Goal: Obtain resource: Obtain resource

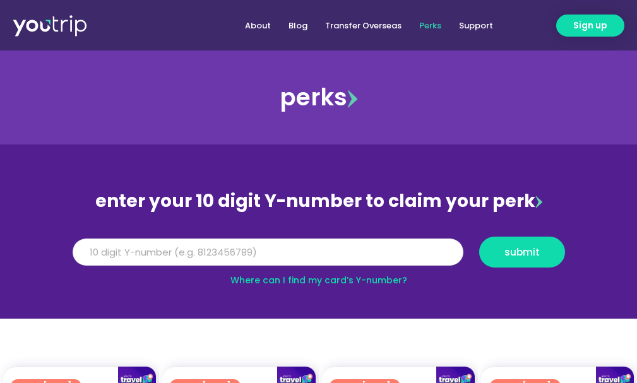
click at [279, 254] on input "Y Number" at bounding box center [268, 253] width 391 height 28
click at [367, 259] on input "8" at bounding box center [268, 253] width 391 height 28
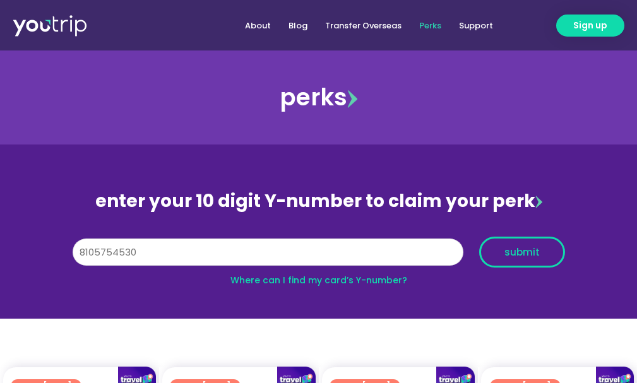
type input "8105754530"
click at [509, 249] on span "submit" at bounding box center [521, 251] width 35 height 9
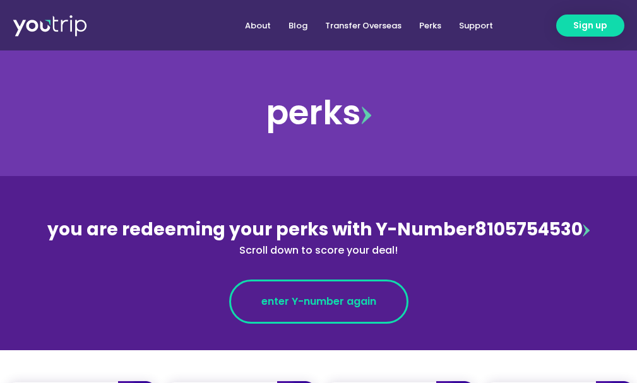
click at [345, 303] on span "enter Y-number again" at bounding box center [318, 301] width 115 height 15
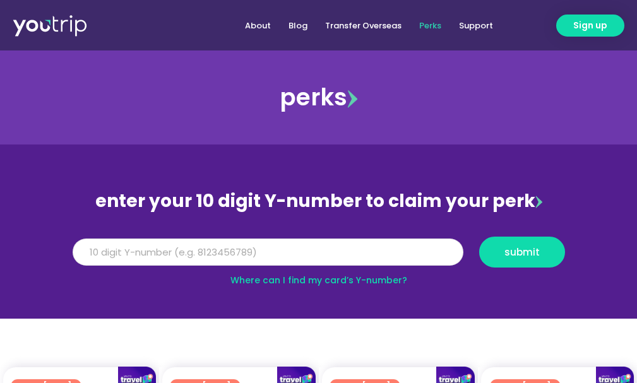
click at [321, 258] on input "Y Number" at bounding box center [268, 253] width 391 height 28
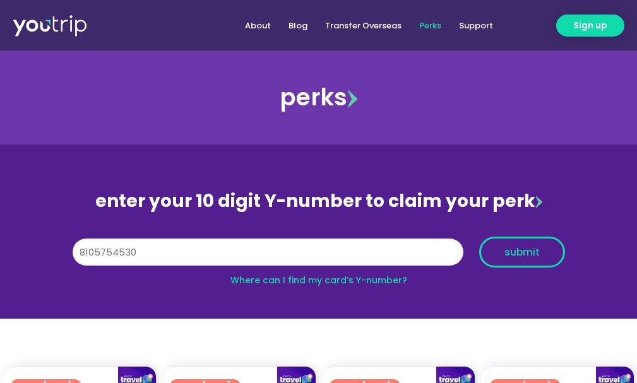
type input "8105754530"
click at [542, 252] on span "submit" at bounding box center [522, 251] width 64 height 9
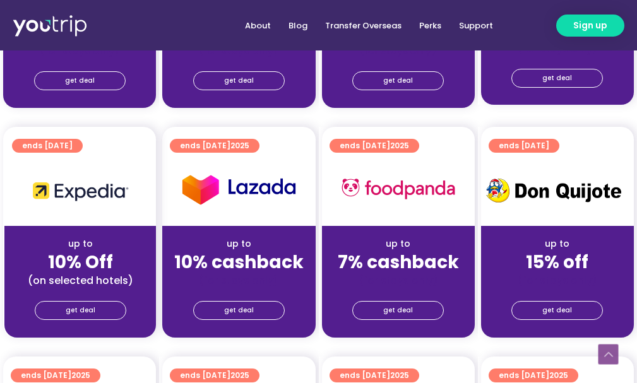
scroll to position [1010, 0]
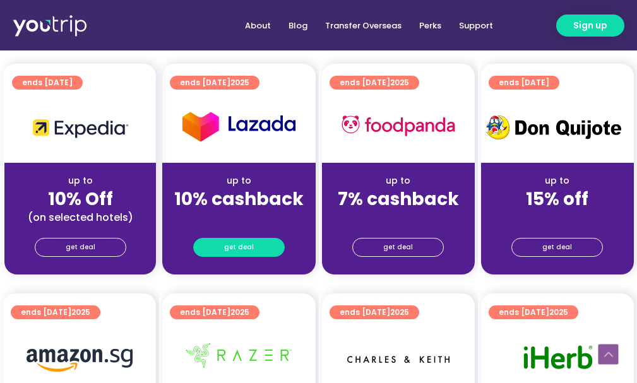
click at [240, 256] on span "get deal" at bounding box center [239, 248] width 30 height 18
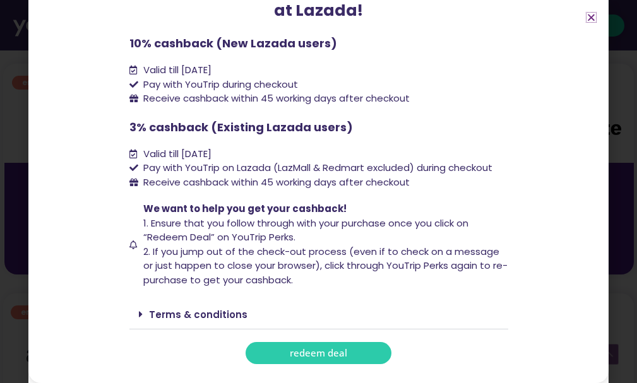
scroll to position [0, 0]
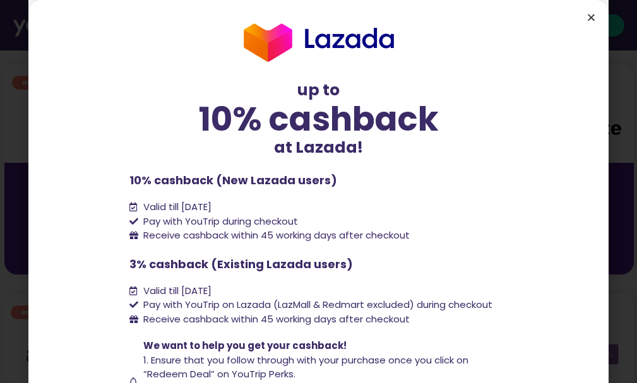
click at [591, 16] on icon "Close" at bounding box center [590, 17] width 9 height 9
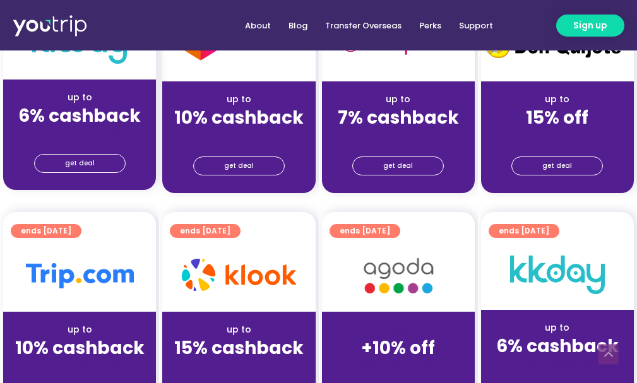
scroll to position [505, 0]
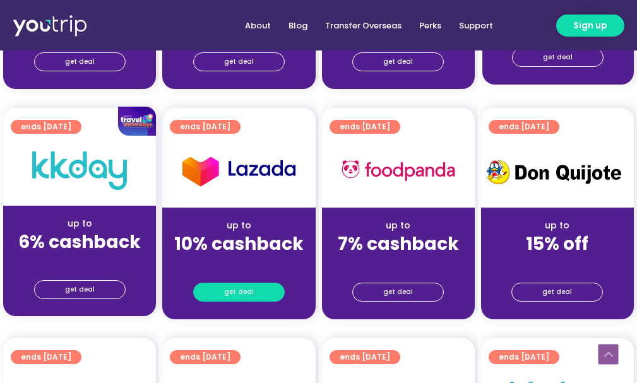
click at [248, 301] on span "get deal" at bounding box center [239, 292] width 30 height 18
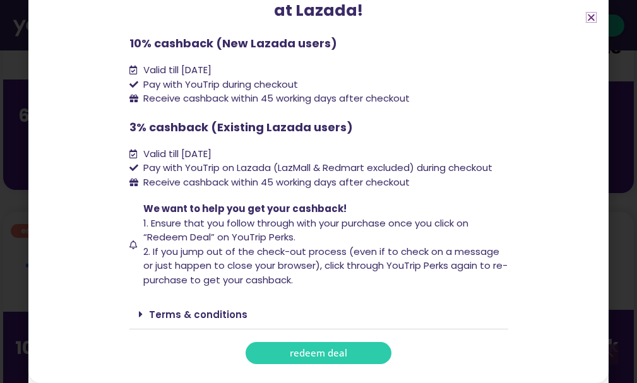
scroll to position [189, 0]
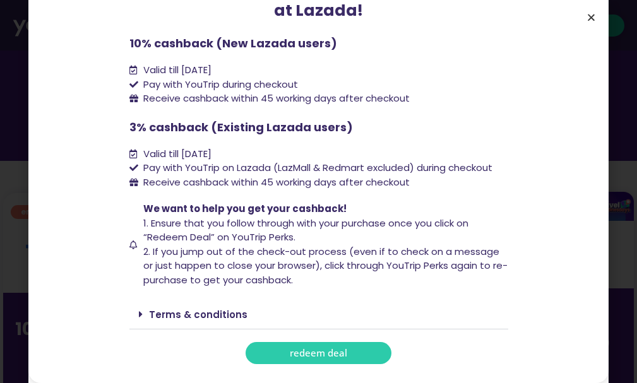
click at [590, 19] on icon "Close" at bounding box center [590, 17] width 9 height 9
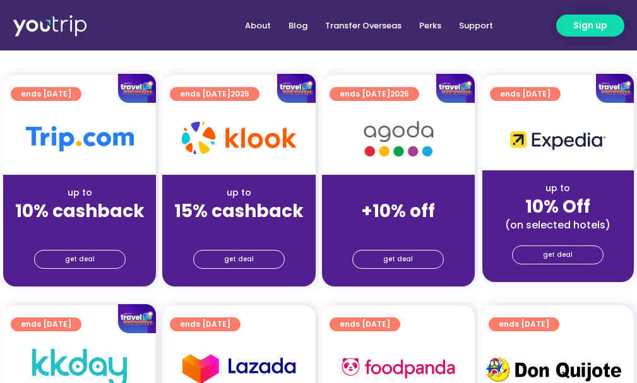
scroll to position [0, 0]
